Goal: Transaction & Acquisition: Purchase product/service

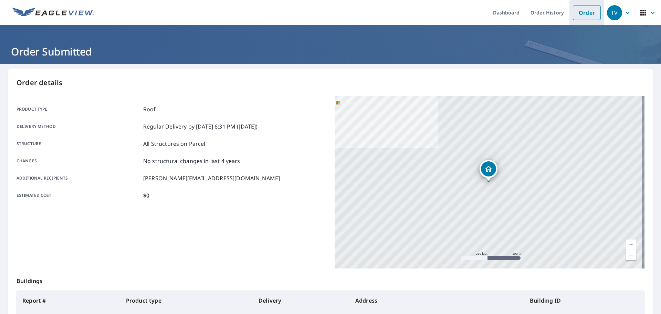
click at [580, 12] on link "Order" at bounding box center [587, 13] width 28 height 14
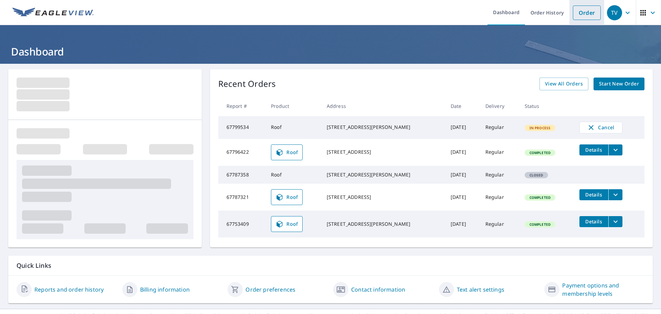
click at [580, 12] on link "Order" at bounding box center [587, 13] width 28 height 14
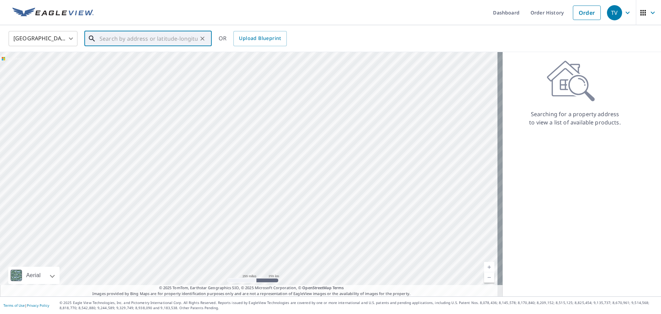
click at [185, 35] on input "text" at bounding box center [148, 38] width 98 height 19
click at [124, 60] on span "85002 Durrance Ave" at bounding box center [152, 58] width 108 height 8
type input "85002 Durrance Ave Yulee, FL 32097"
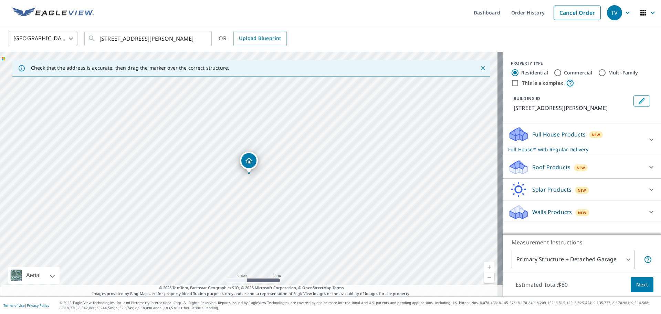
click at [542, 169] on p "Roof Products" at bounding box center [551, 167] width 38 height 8
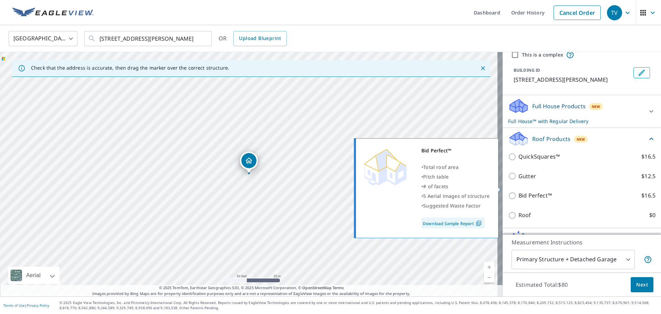
scroll to position [67, 0]
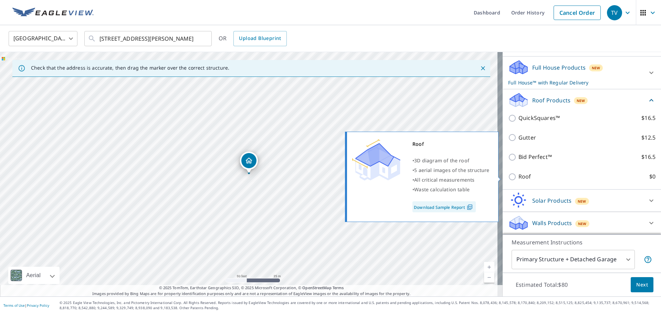
click at [508, 180] on input "Roof $0" at bounding box center [513, 176] width 10 height 8
checkbox input "true"
type input "3"
checkbox input "false"
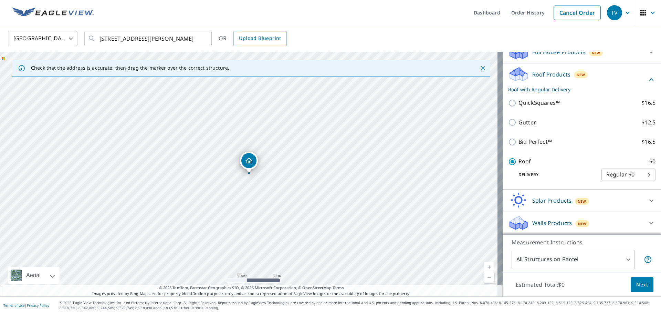
scroll to position [64, 0]
click at [642, 285] on span "Next" at bounding box center [642, 284] width 12 height 9
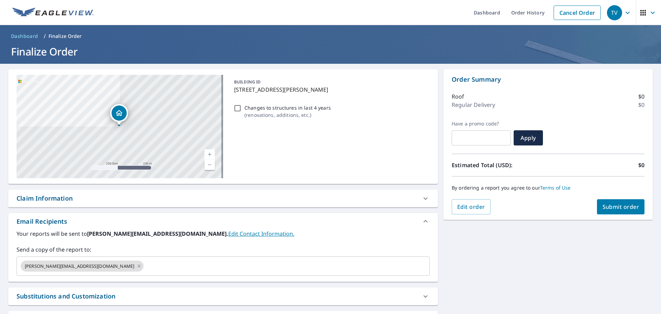
click at [622, 208] on span "Submit order" at bounding box center [620, 207] width 37 height 8
